Goal: Find specific page/section: Find specific page/section

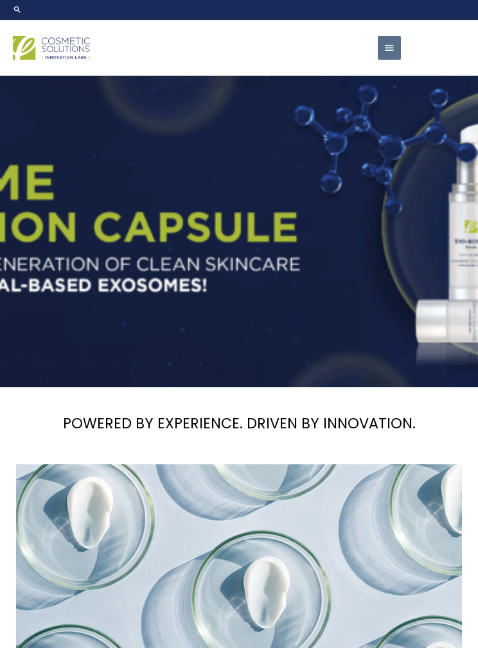
click at [391, 50] on span "button" at bounding box center [389, 48] width 12 height 25
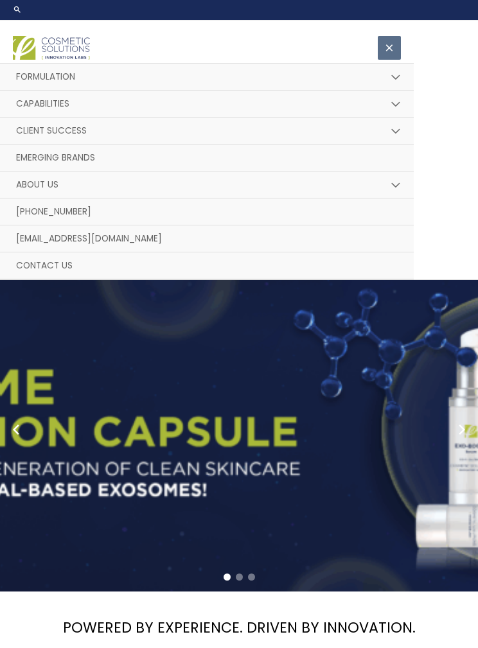
click at [391, 57] on span "button" at bounding box center [389, 48] width 12 height 25
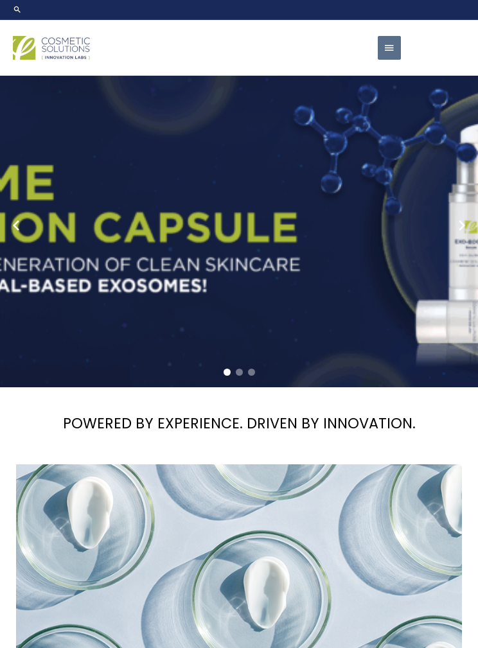
click at [391, 53] on span "button" at bounding box center [389, 48] width 12 height 25
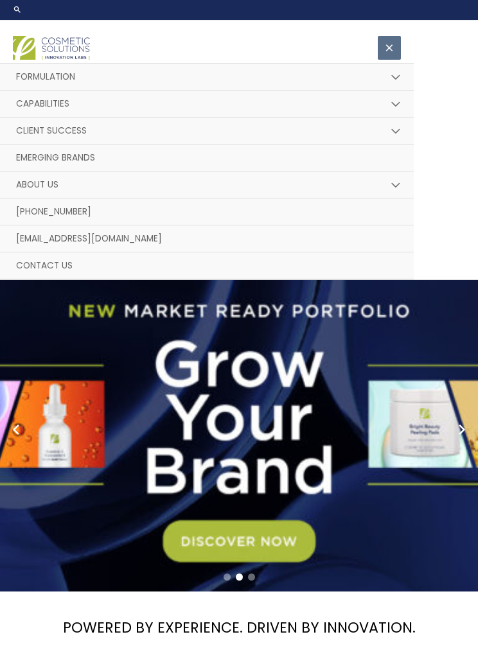
click at [392, 79] on button "Menu Toggle" at bounding box center [396, 78] width 26 height 28
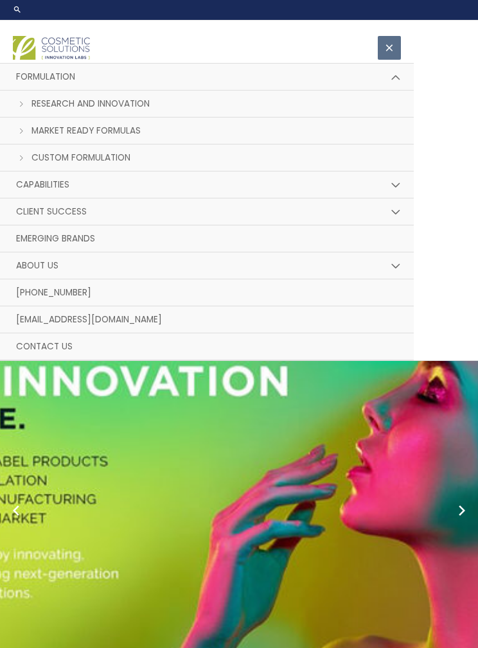
click at [141, 135] on span "Market Ready Formulas" at bounding box center [85, 131] width 109 height 12
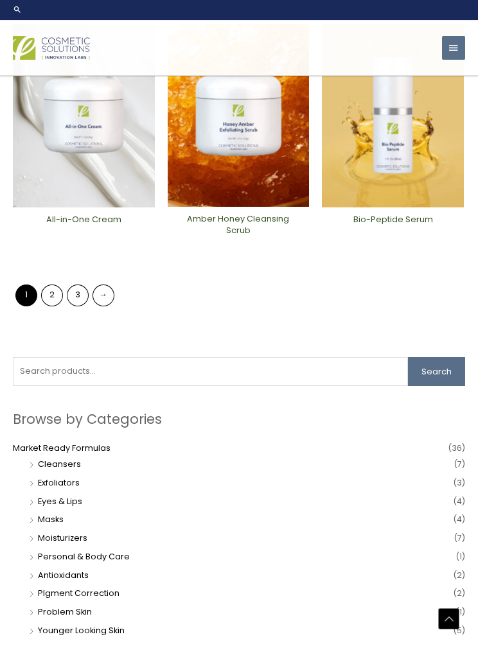
scroll to position [778, 0]
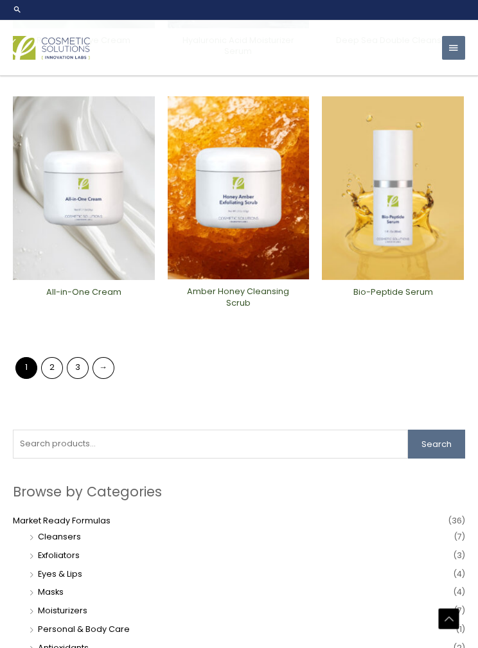
click at [60, 358] on link "2" at bounding box center [52, 368] width 22 height 22
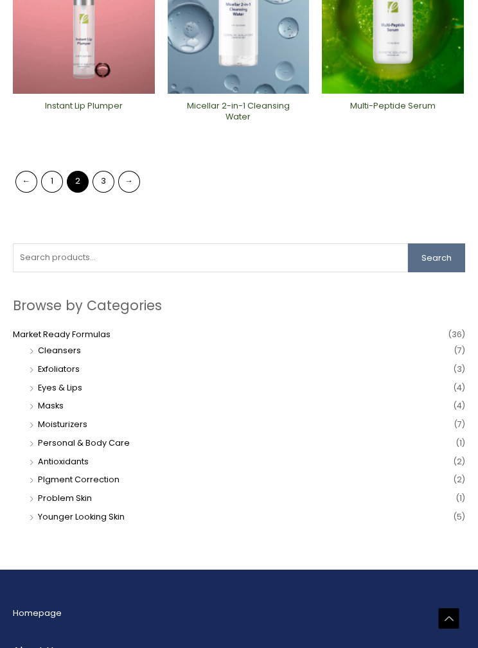
scroll to position [966, 0]
